Goal: Information Seeking & Learning: Check status

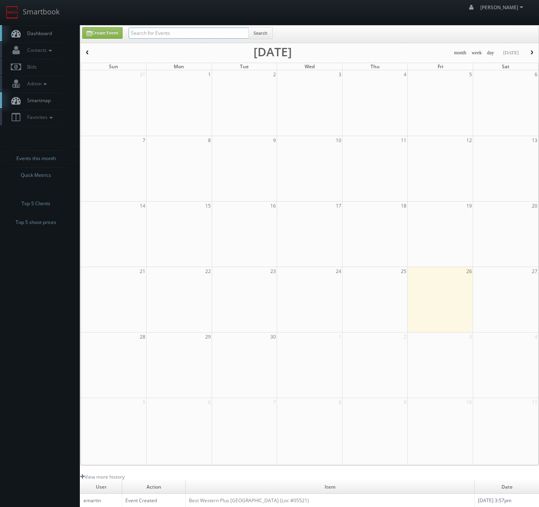
click at [149, 35] on input "text" at bounding box center [189, 33] width 120 height 11
type input "empowerment"
click at [167, 29] on input "text" at bounding box center [189, 33] width 120 height 11
type input "[PERSON_NAME] [PERSON_NAME]"
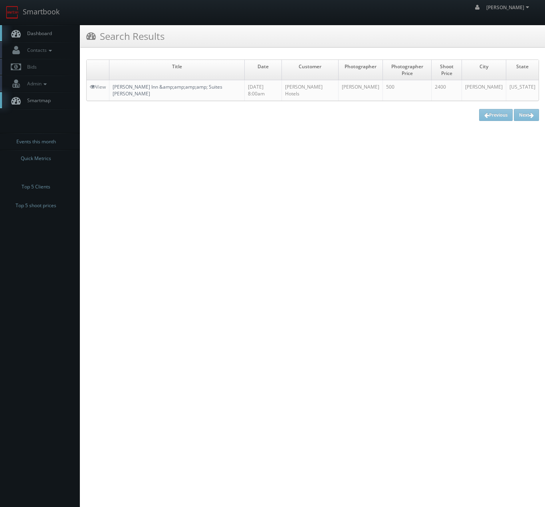
click at [170, 83] on link "[PERSON_NAME] Inn &amp;amp;amp;amp; Suites [PERSON_NAME]" at bounding box center [168, 90] width 110 height 14
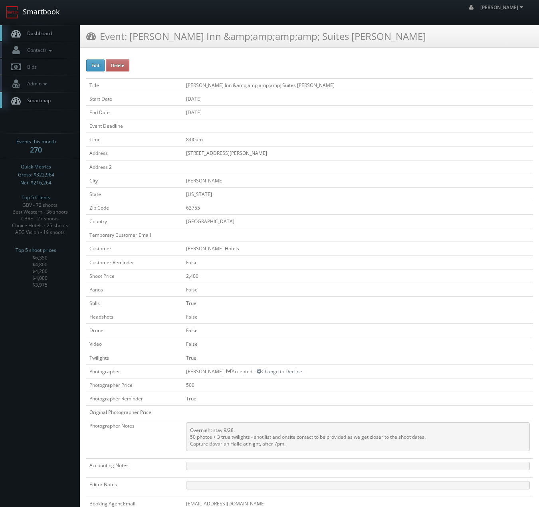
click at [60, 6] on link "Smartbook" at bounding box center [33, 12] width 66 height 25
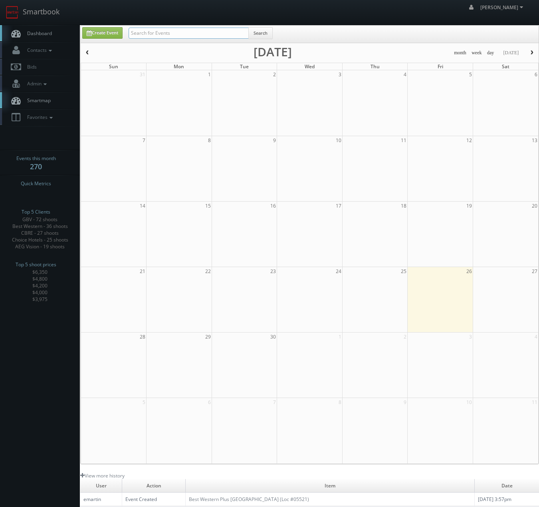
click at [178, 32] on input "text" at bounding box center [189, 33] width 120 height 11
type input "springfield"
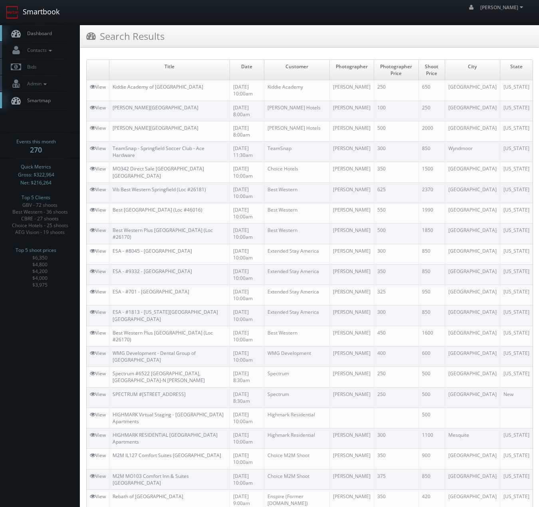
click at [40, 9] on link "Smartbook" at bounding box center [33, 12] width 66 height 25
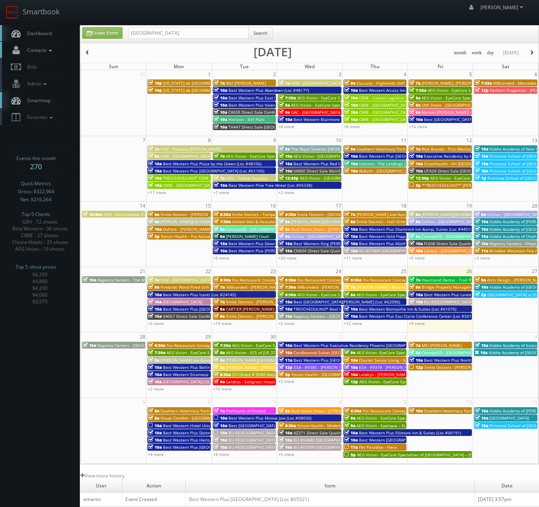
click at [44, 55] on link "Contacts" at bounding box center [40, 50] width 80 height 16
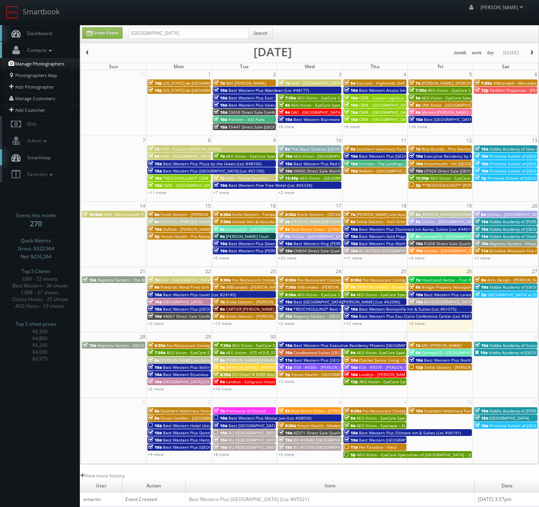
click at [43, 64] on link "Manage Photographers" at bounding box center [40, 63] width 80 height 11
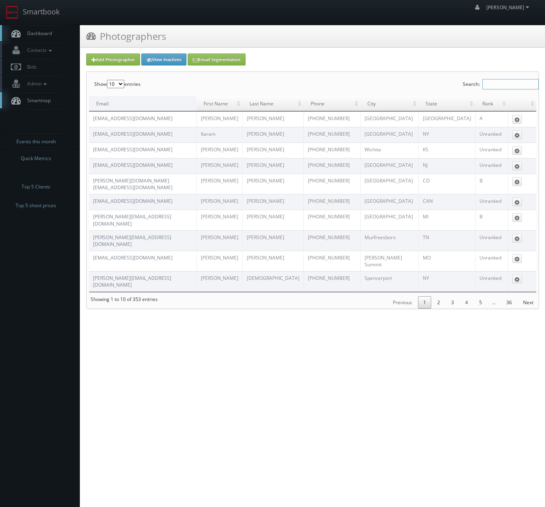
drag, startPoint x: 510, startPoint y: 86, endPoint x: 506, endPoint y: 91, distance: 6.6
click at [510, 85] on input "Search:" at bounding box center [511, 84] width 56 height 10
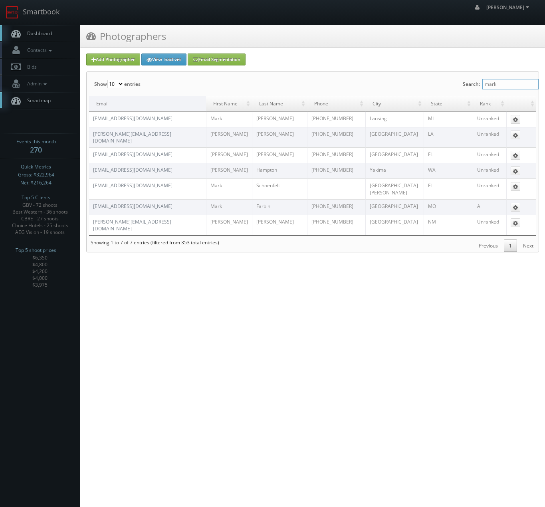
type input "mark"
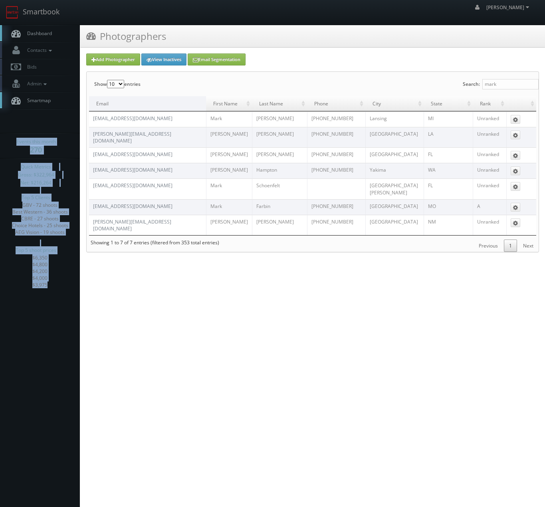
drag, startPoint x: 32, startPoint y: 267, endPoint x: 16, endPoint y: 144, distance: 124.1
click at [16, 144] on div "Events this month 270 Quick Metrics Gross: $322,964 Net: $216,264 Top 5 Clients…" at bounding box center [40, 215] width 80 height 155
click at [49, 236] on div "Quick Metrics Gross: $322,964 Net: $216,264 Top 5 Clients GBV - 72 shoots Best …" at bounding box center [40, 227] width 80 height 129
click at [47, 234] on li "AEG Vision - 19 shoots" at bounding box center [40, 232] width 80 height 7
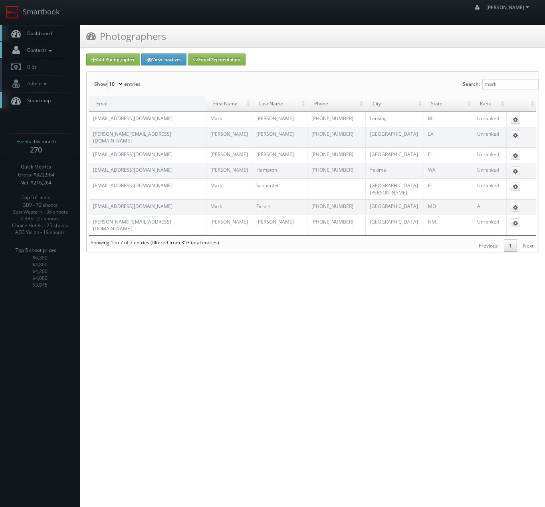
click at [40, 51] on span "Contacts" at bounding box center [38, 50] width 31 height 7
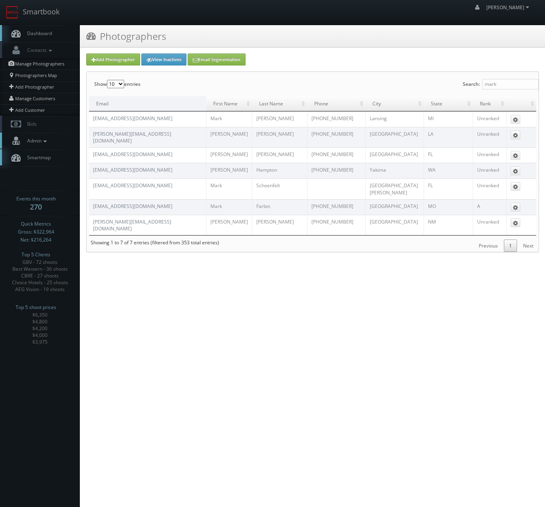
click at [30, 139] on span "Admin" at bounding box center [36, 140] width 26 height 7
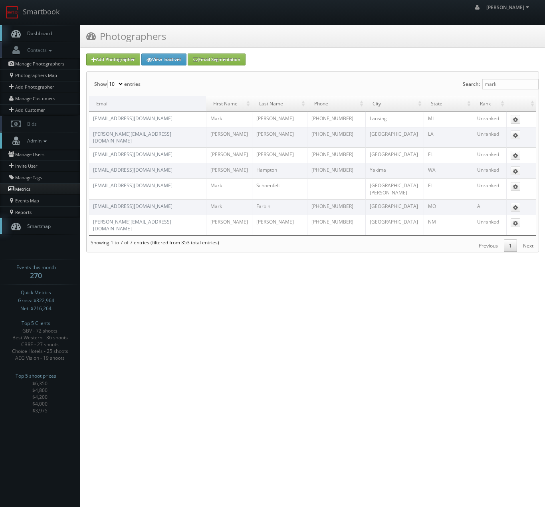
click at [20, 190] on link "Metrics" at bounding box center [40, 189] width 80 height 12
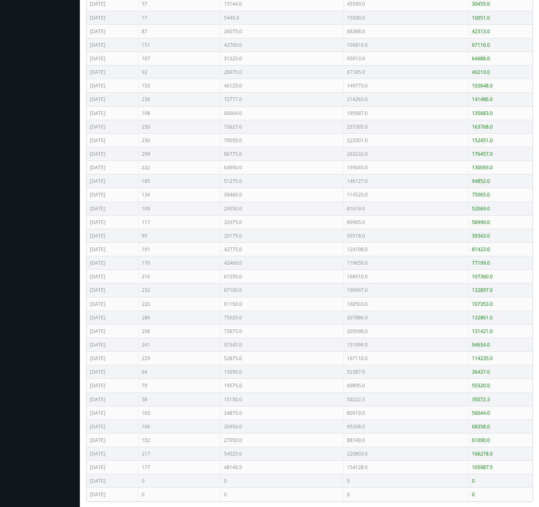
scroll to position [985, 0]
